Goal: Check status: Check status

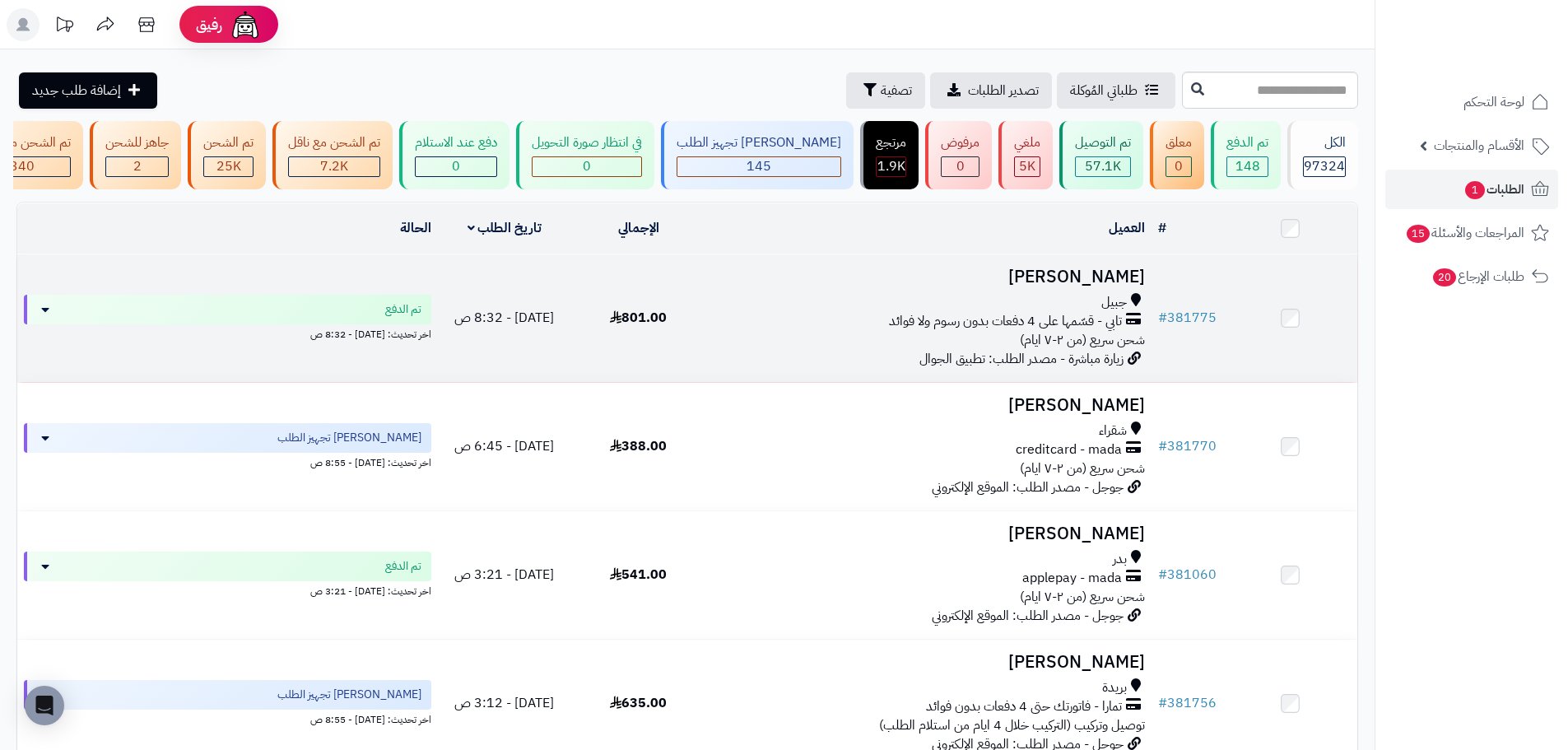
click at [804, 325] on div "تابي - قسّمها على 4 دفعات بدون رسوم ولا فوائد" at bounding box center [928, 321] width 433 height 19
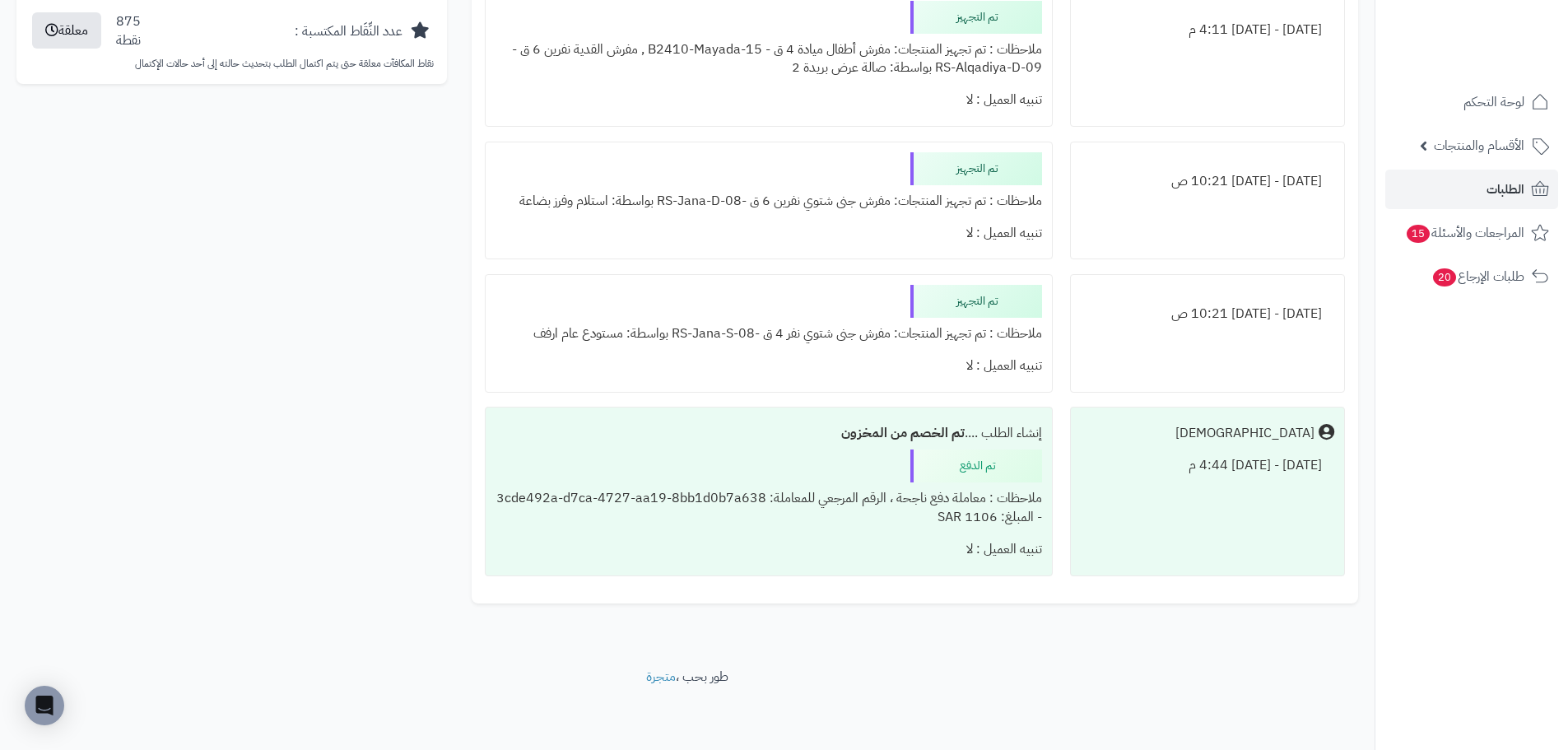
drag, startPoint x: 724, startPoint y: 532, endPoint x: 729, endPoint y: 493, distance: 39.3
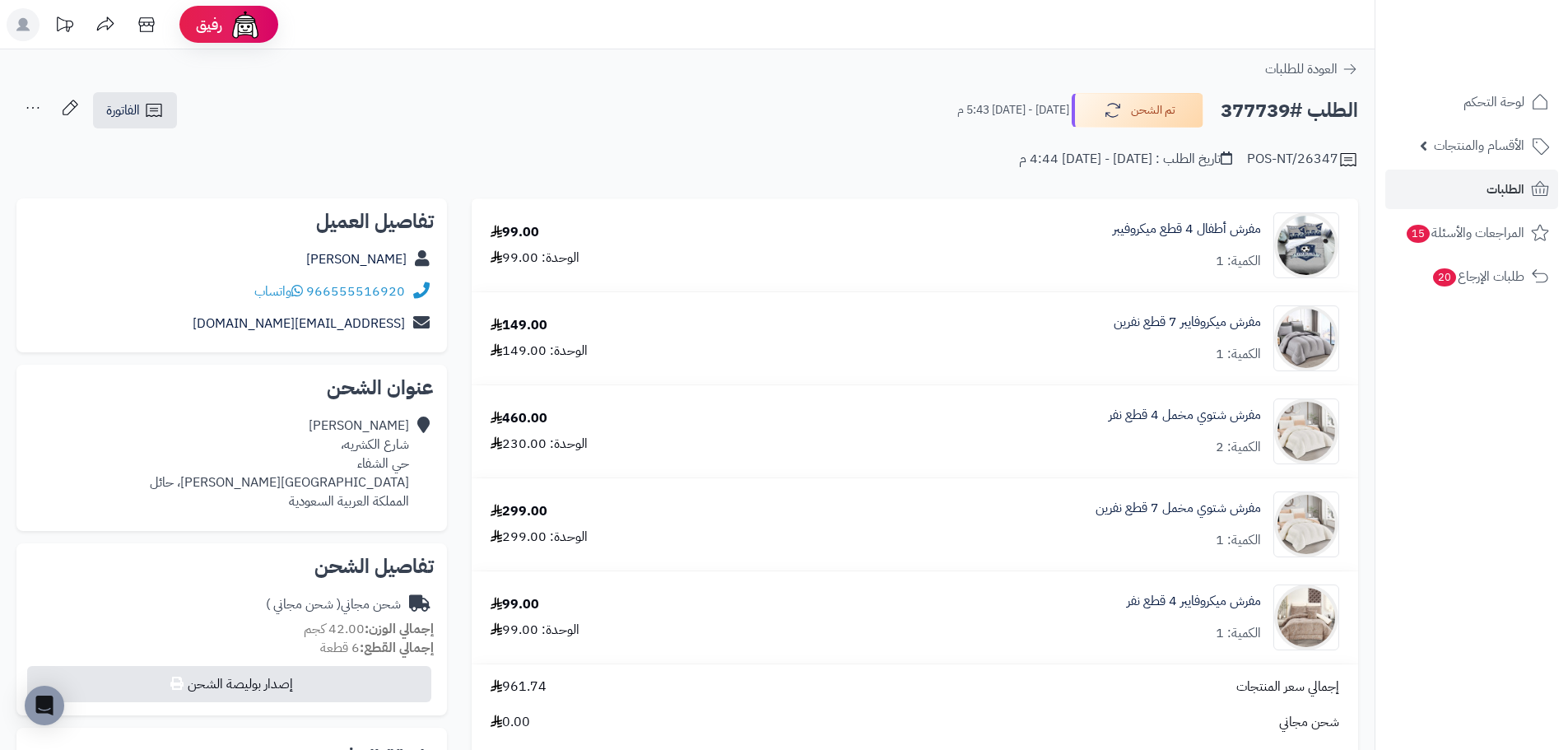
click at [1261, 107] on h2 "الطلب #377739" at bounding box center [1289, 110] width 137 height 34
copy h2 "377739"
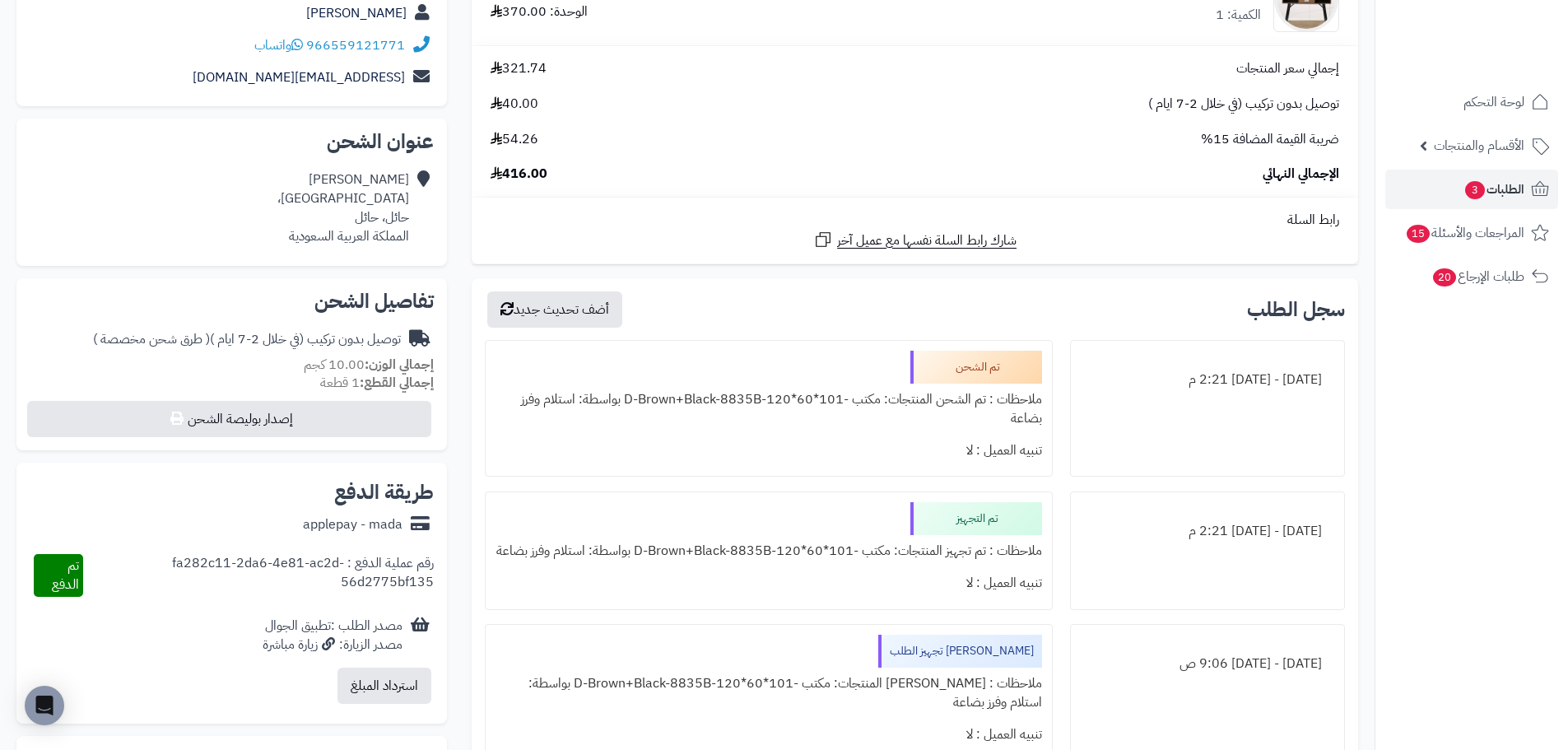
scroll to position [165, 0]
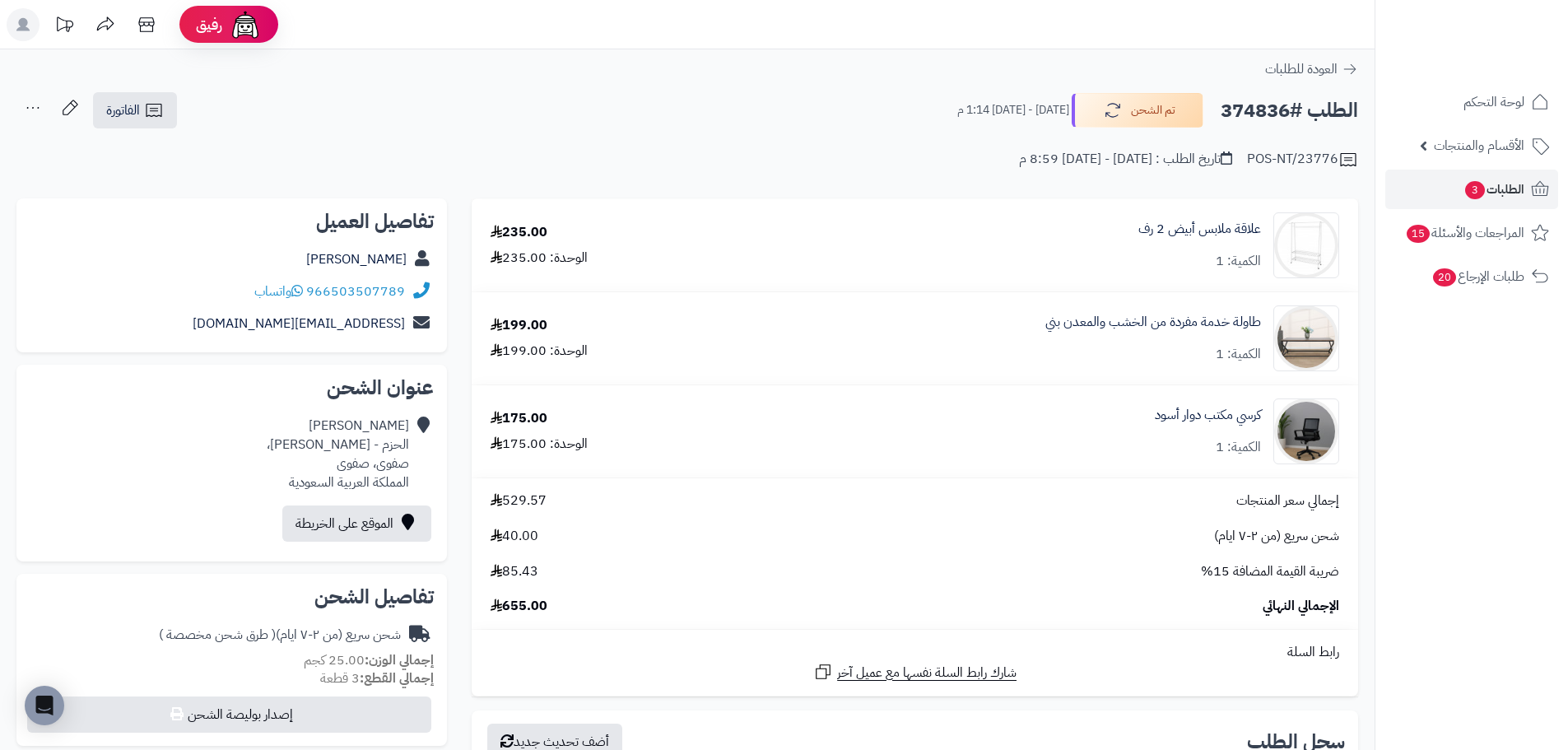
click at [1277, 107] on h2 "الطلب #374836" at bounding box center [1289, 110] width 137 height 34
copy h2 "374836"
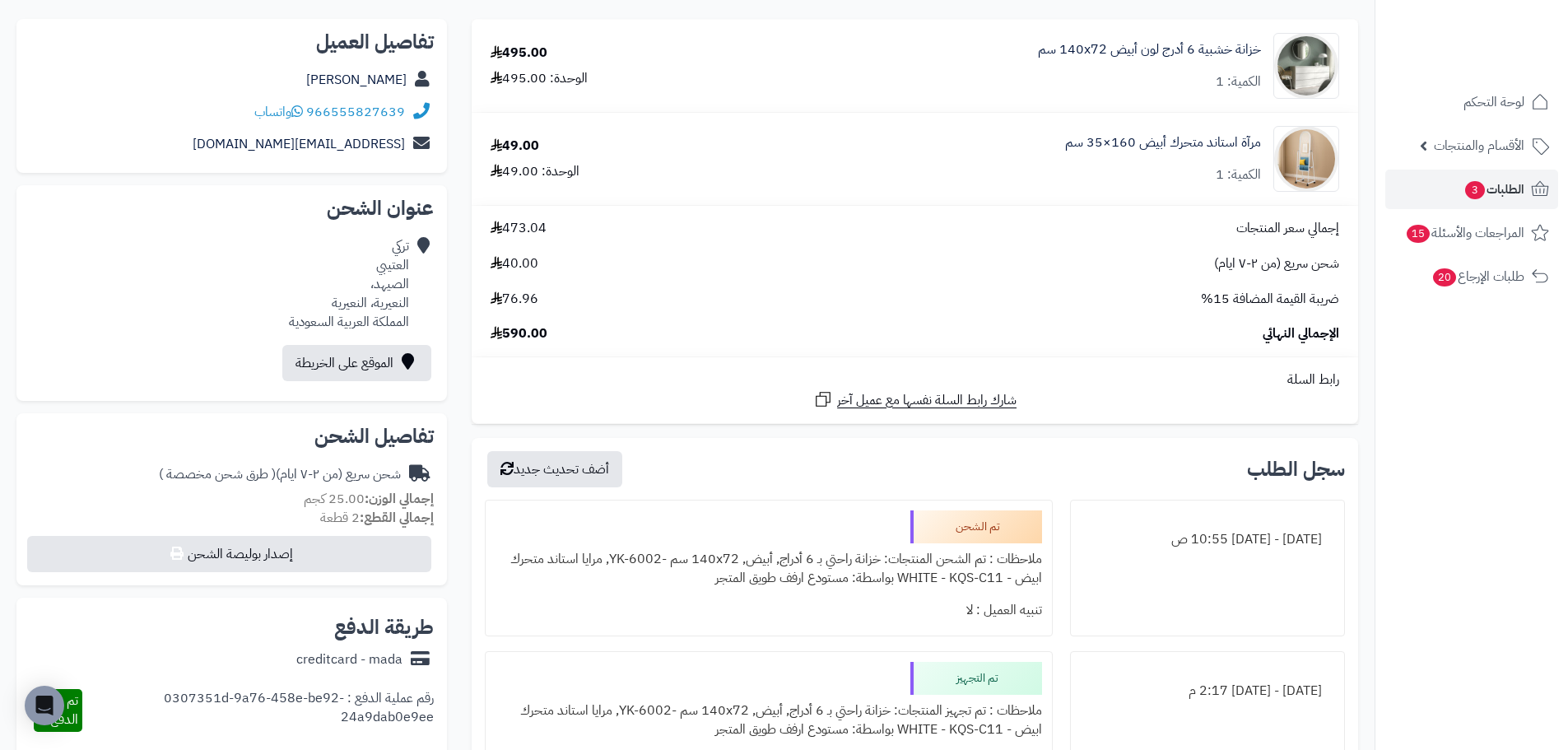
scroll to position [165, 0]
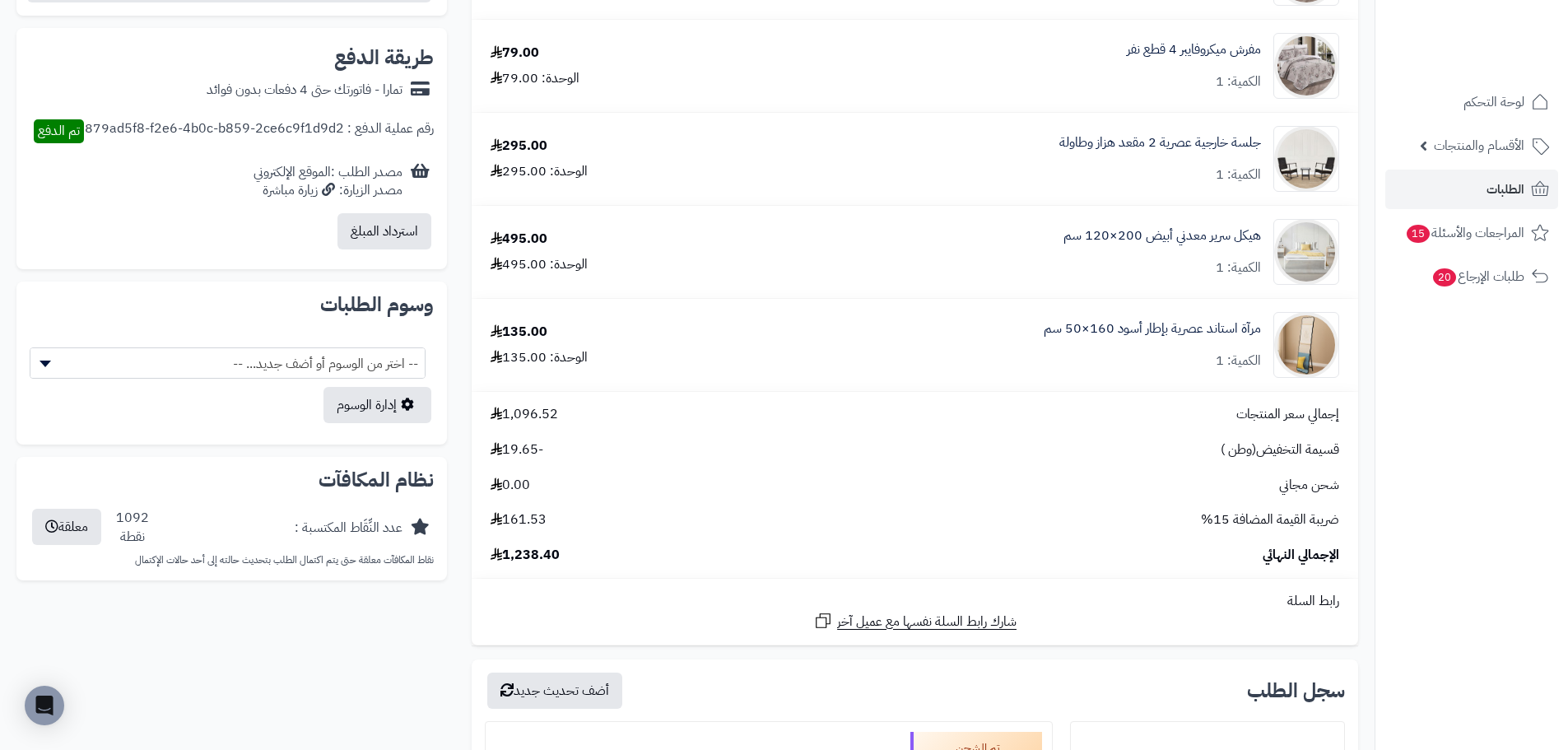
scroll to position [741, 0]
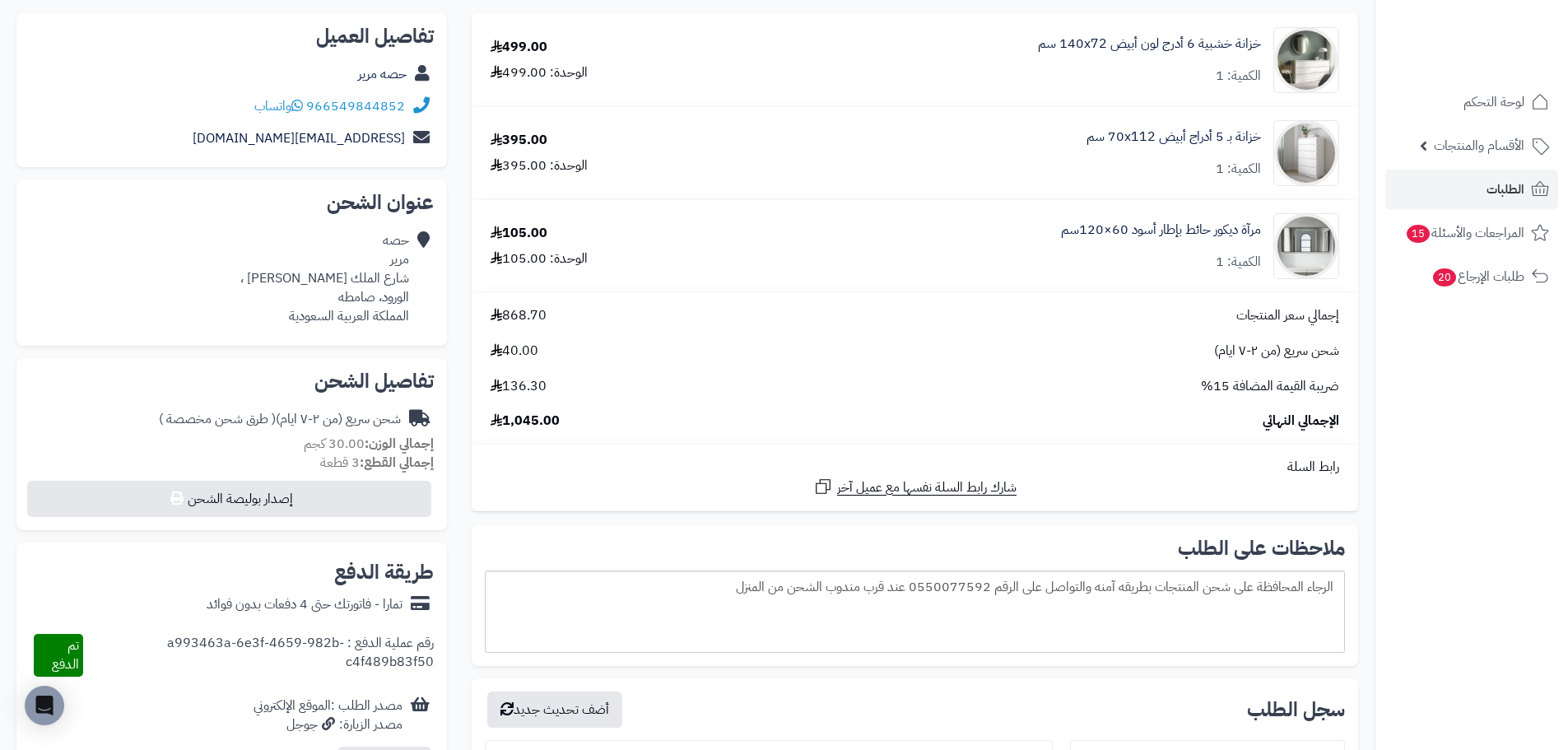
scroll to position [165, 0]
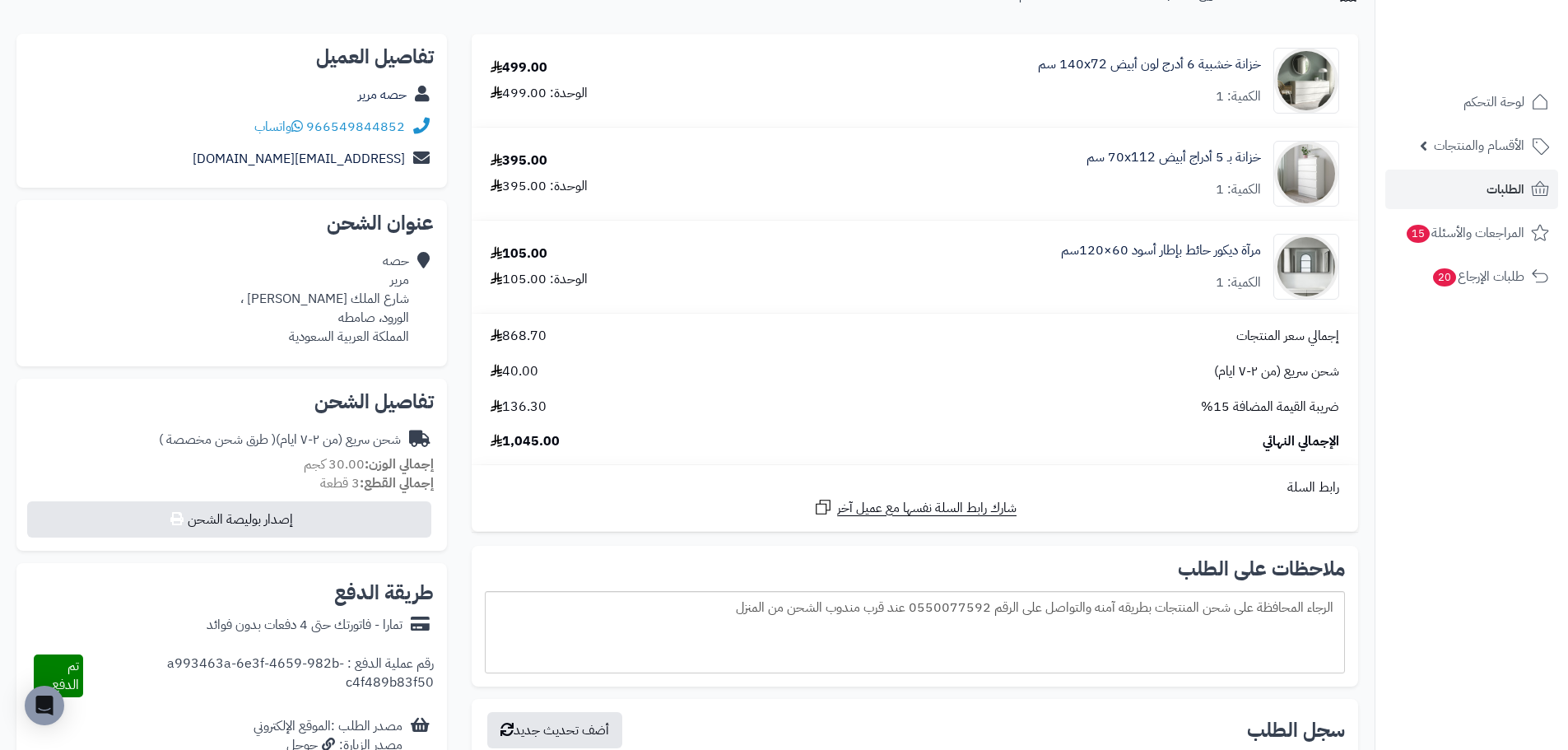
scroll to position [165, 0]
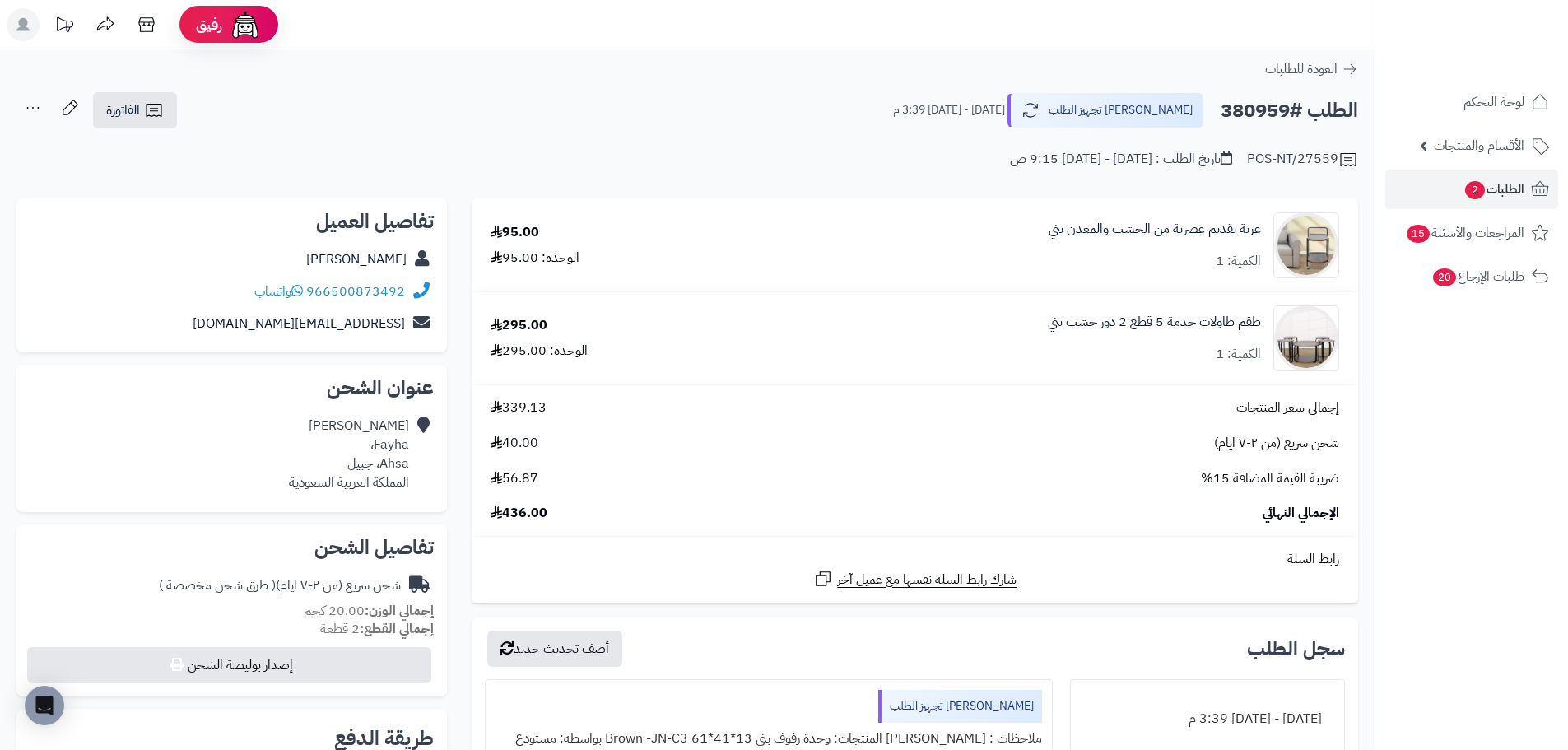
click at [1258, 108] on h2 "الطلب #380959" at bounding box center [1289, 110] width 137 height 34
click at [1256, 107] on h2 "الطلب #380959" at bounding box center [1289, 110] width 137 height 34
copy h2 "380959"
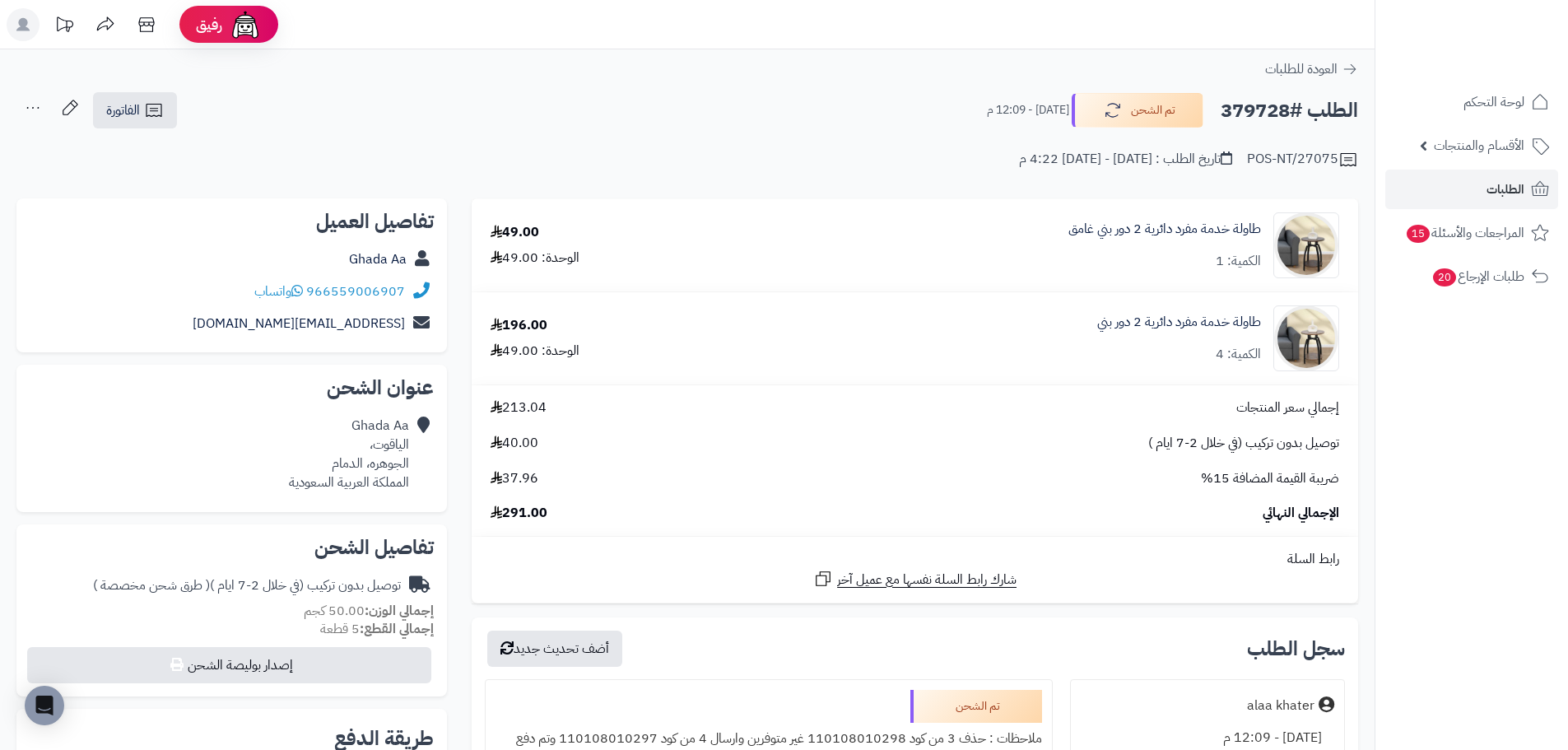
click at [1263, 106] on h2 "الطلب #379728" at bounding box center [1289, 110] width 137 height 34
copy h2 "379728"
